Goal: Information Seeking & Learning: Learn about a topic

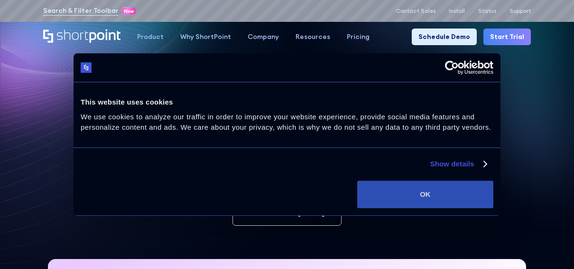
click at [443, 201] on button "OK" at bounding box center [425, 194] width 136 height 28
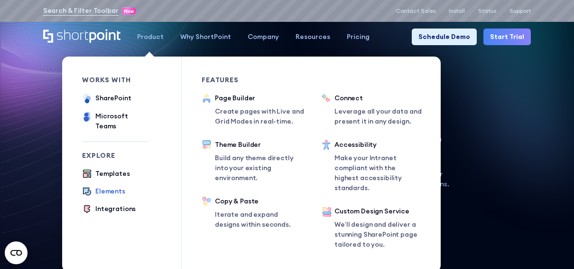
click at [111, 186] on div "Elements" at bounding box center [110, 191] width 30 height 10
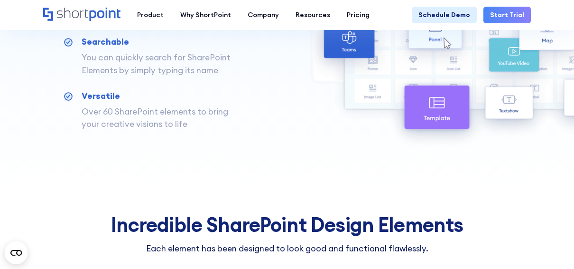
scroll to position [427, 0]
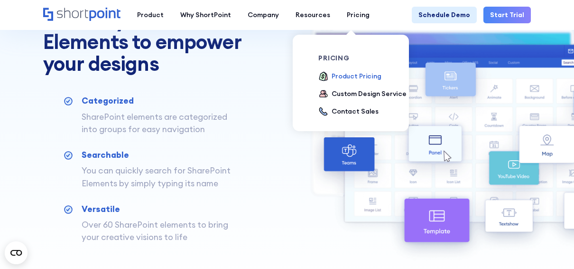
click at [356, 75] on div "Product Pricing" at bounding box center [357, 76] width 50 height 10
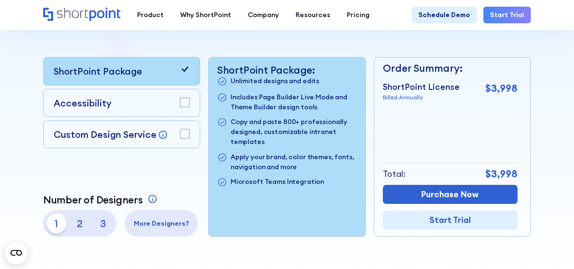
scroll to position [190, 0]
